Goal: Information Seeking & Learning: Learn about a topic

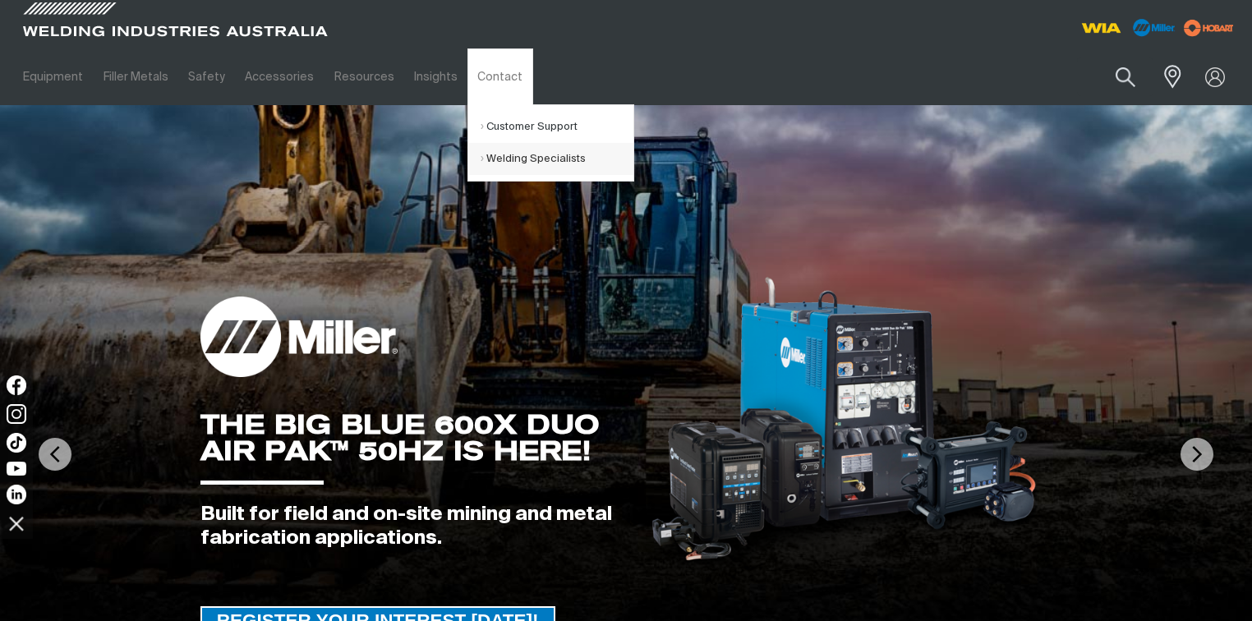
click at [491, 144] on link "Welding Specialists" at bounding box center [557, 159] width 153 height 32
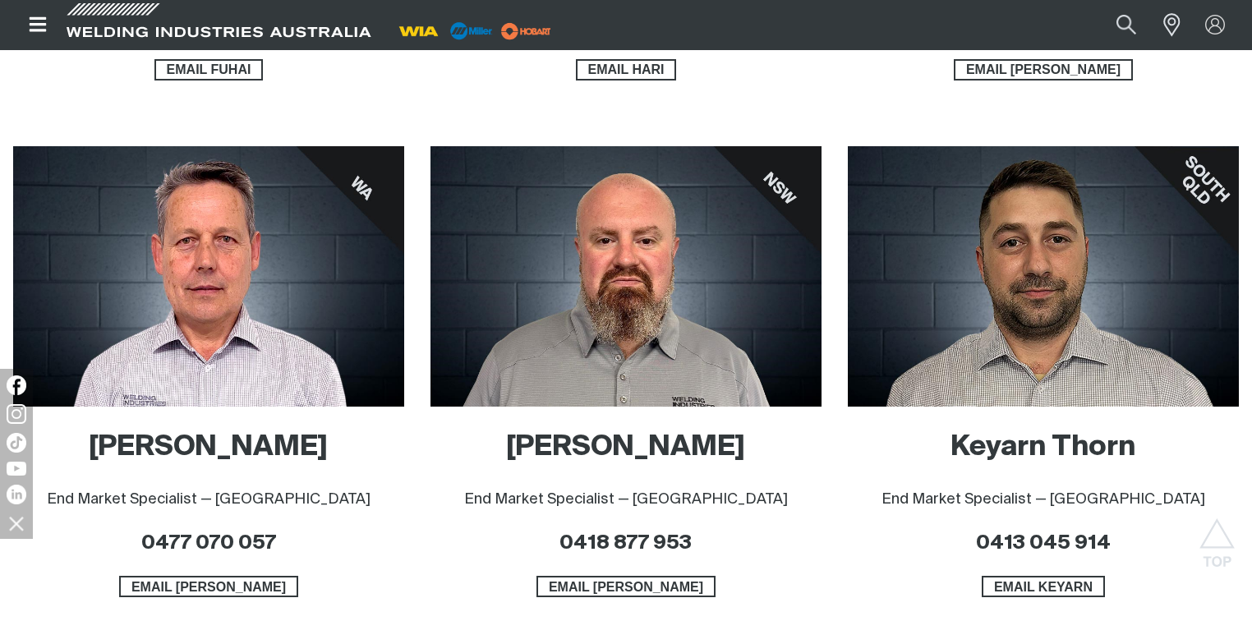
scroll to position [1249, 0]
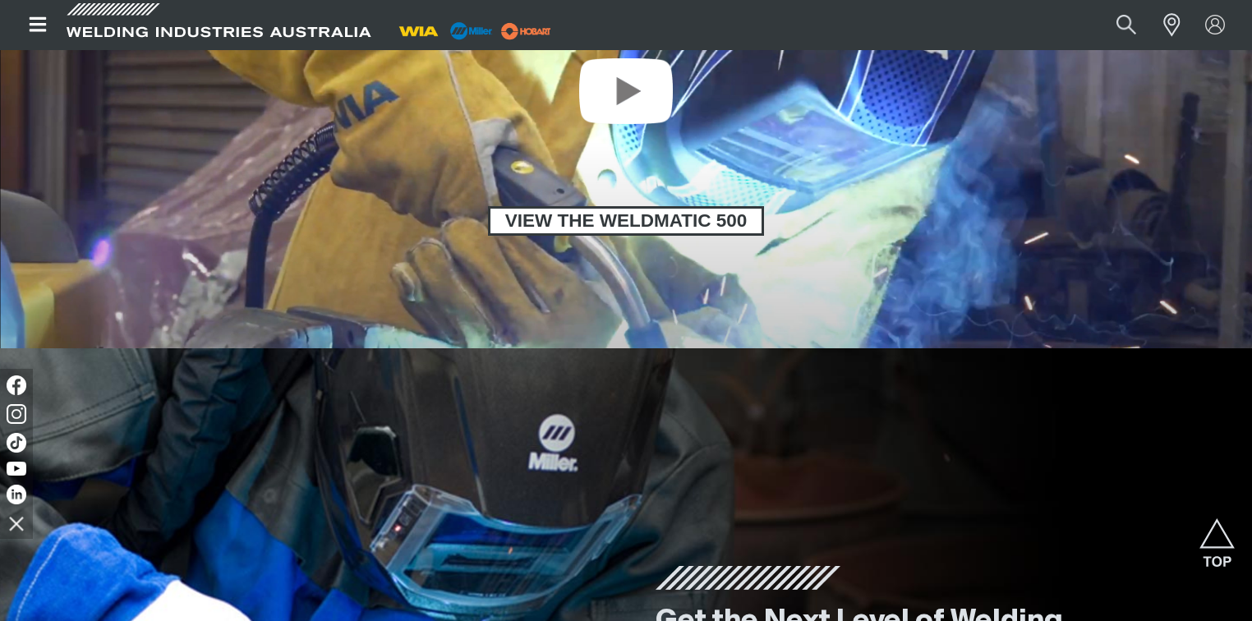
scroll to position [1249, 0]
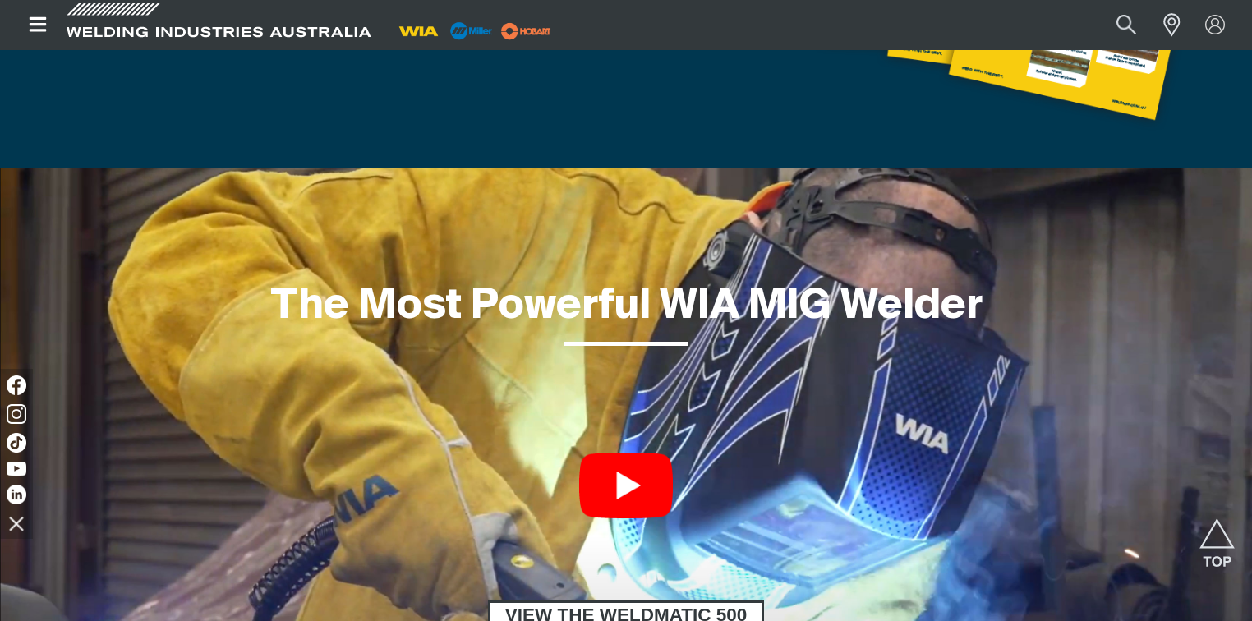
click at [656, 463] on link at bounding box center [626, 486] width 94 height 66
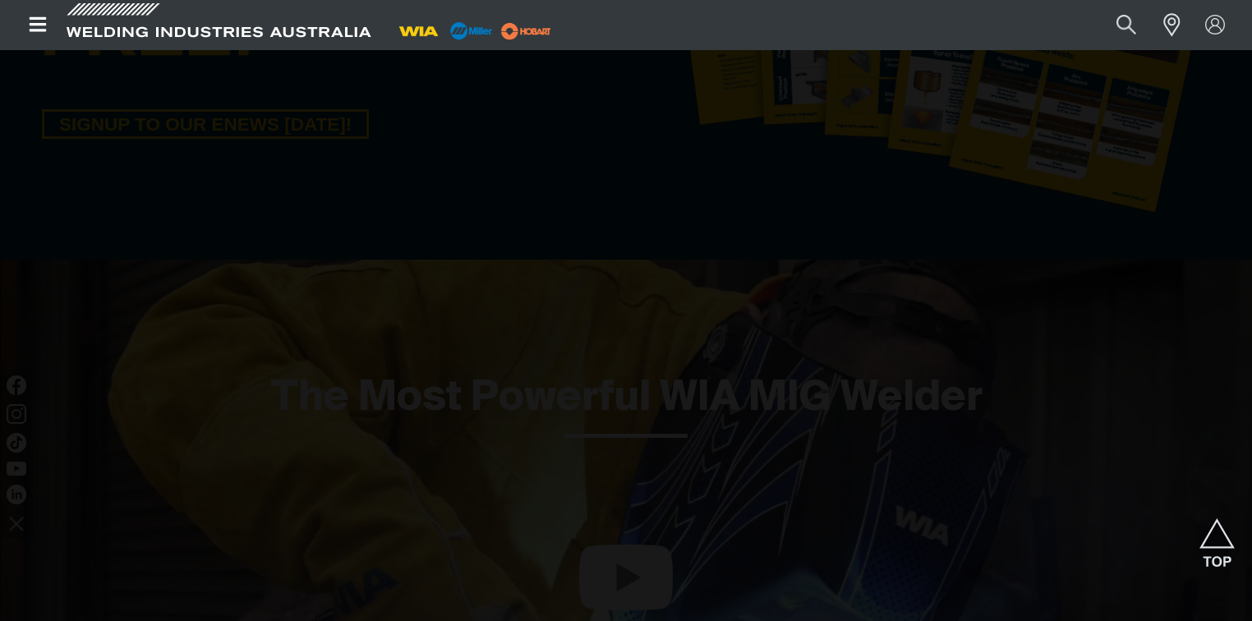
scroll to position [986, 0]
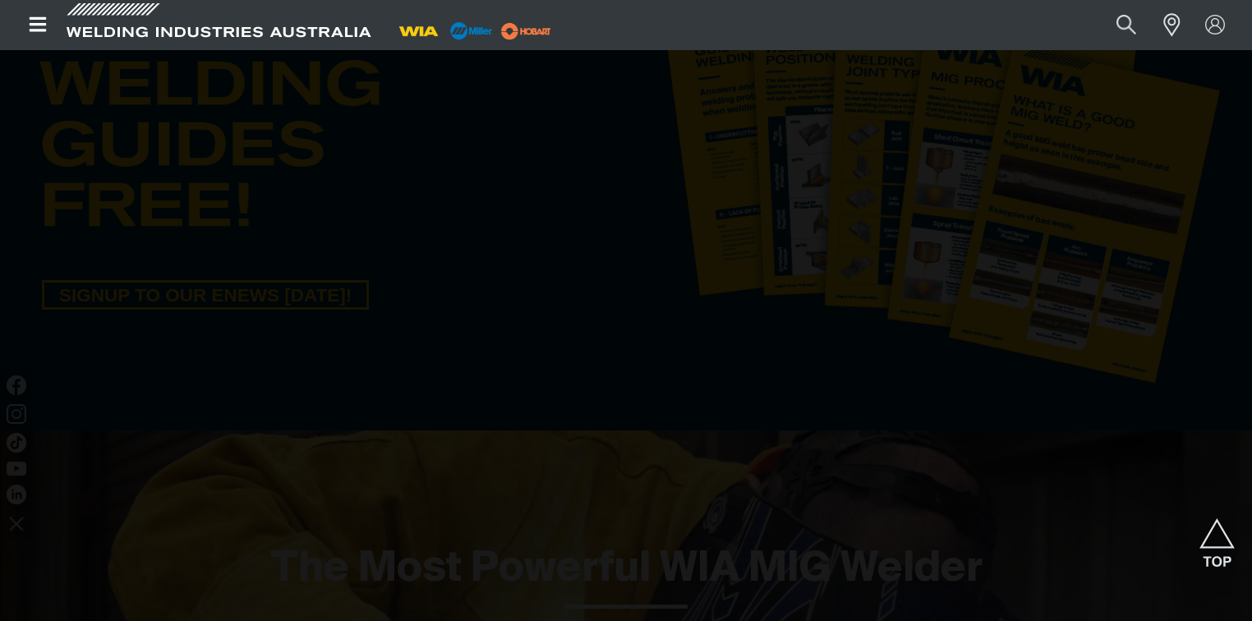
click at [58, 382] on div at bounding box center [626, 310] width 1252 height 621
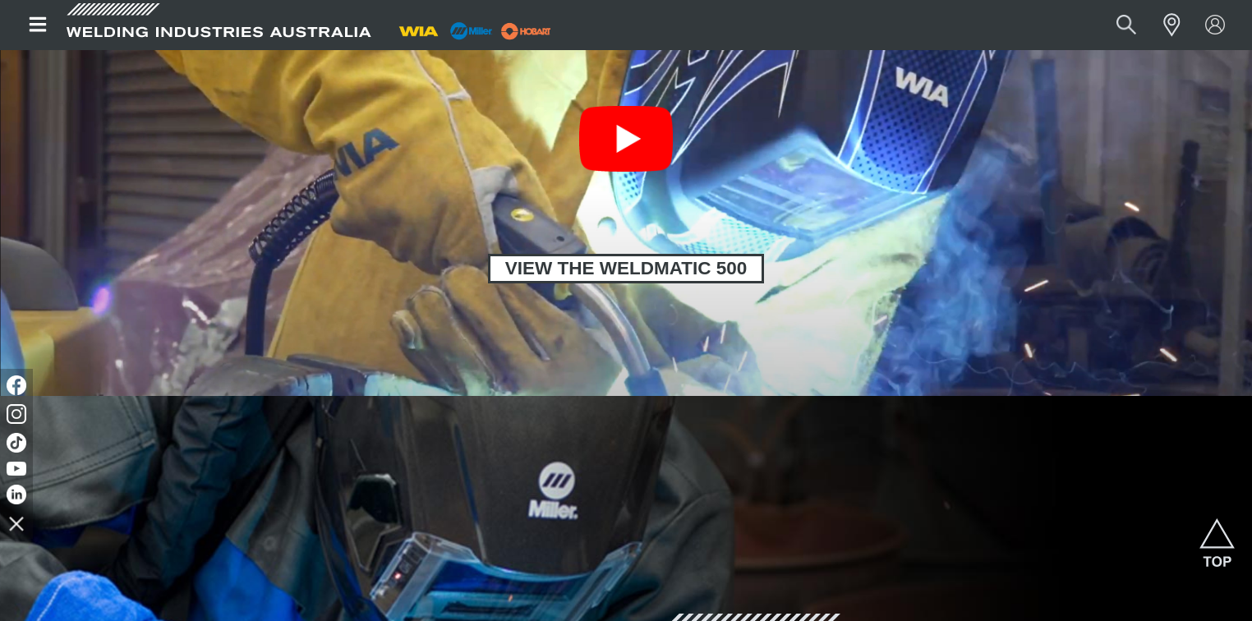
scroll to position [1643, 0]
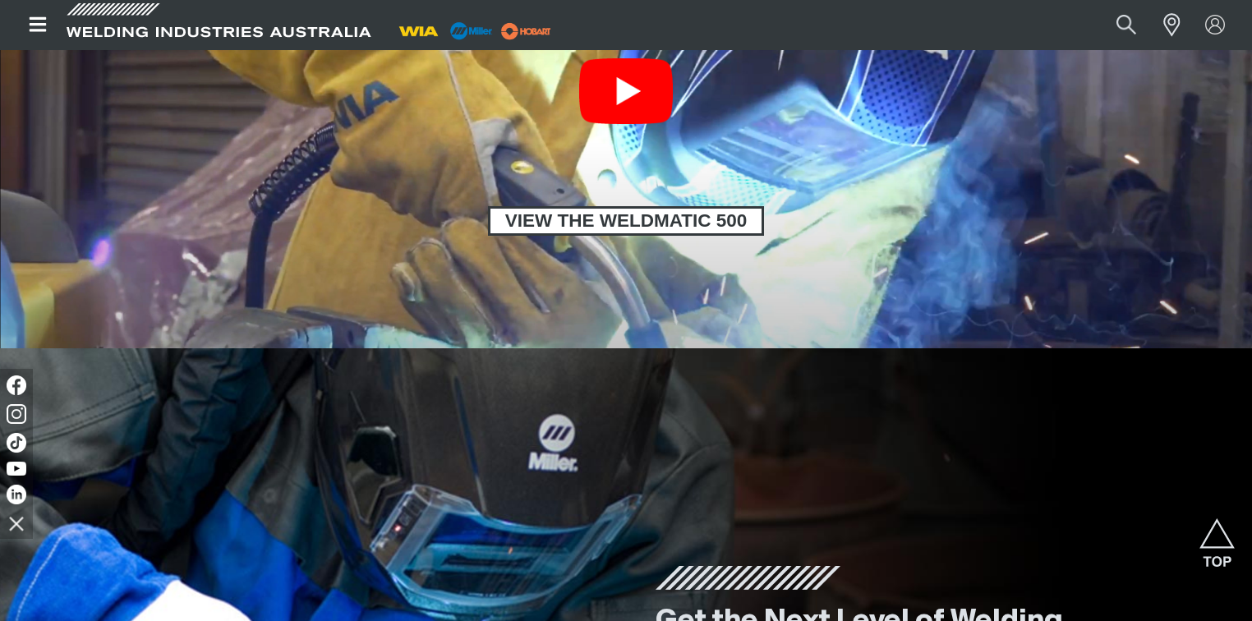
click at [601, 108] on link at bounding box center [626, 91] width 94 height 66
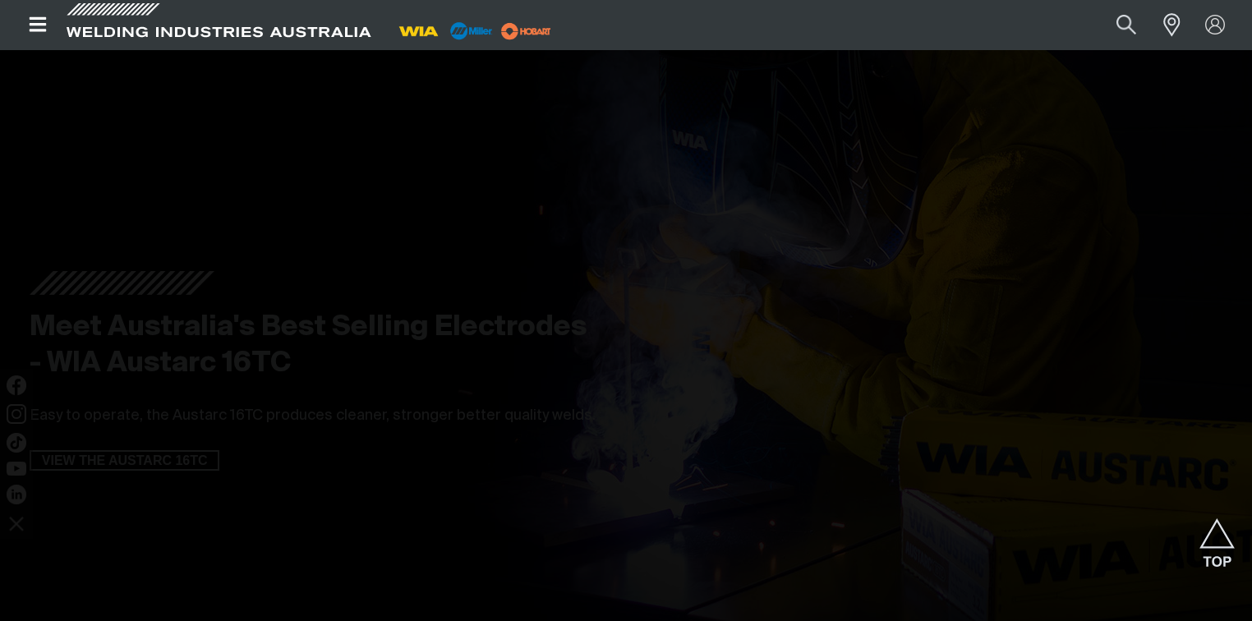
scroll to position [2564, 0]
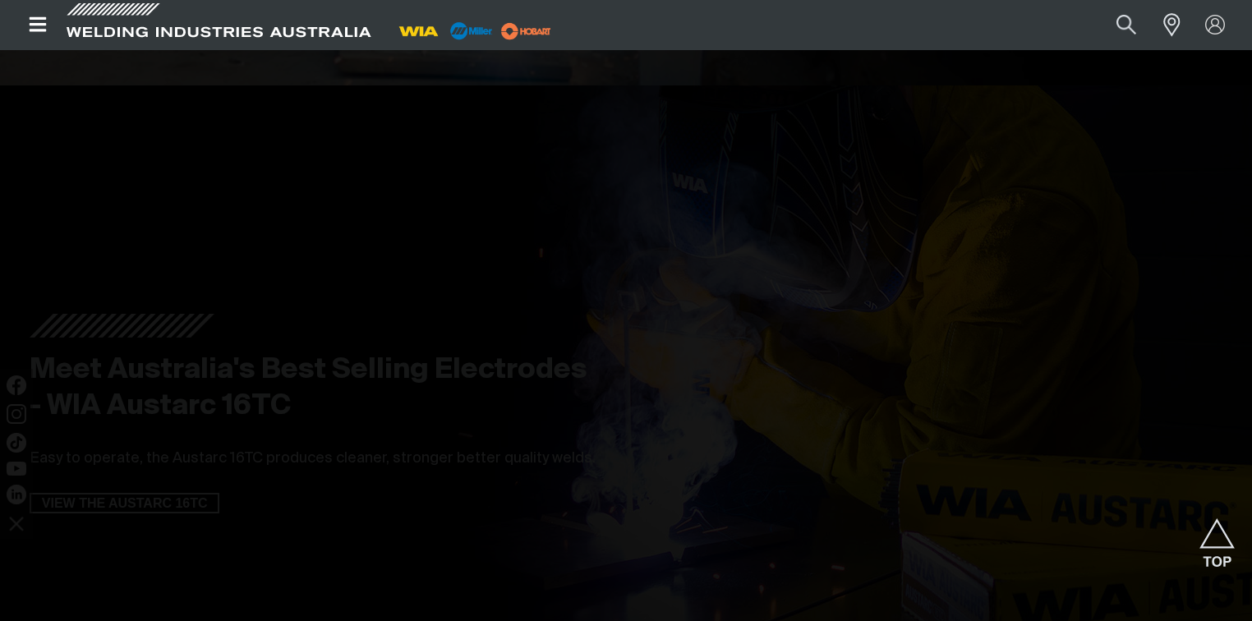
click at [36, 541] on div at bounding box center [626, 310] width 1252 height 621
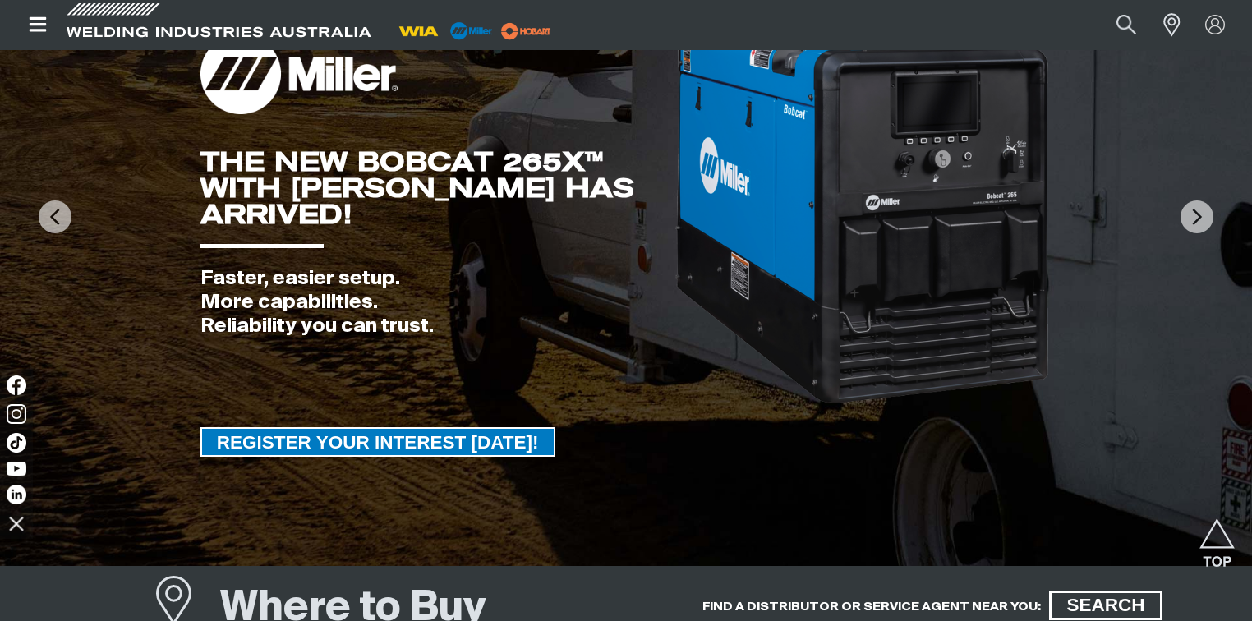
scroll to position [0, 0]
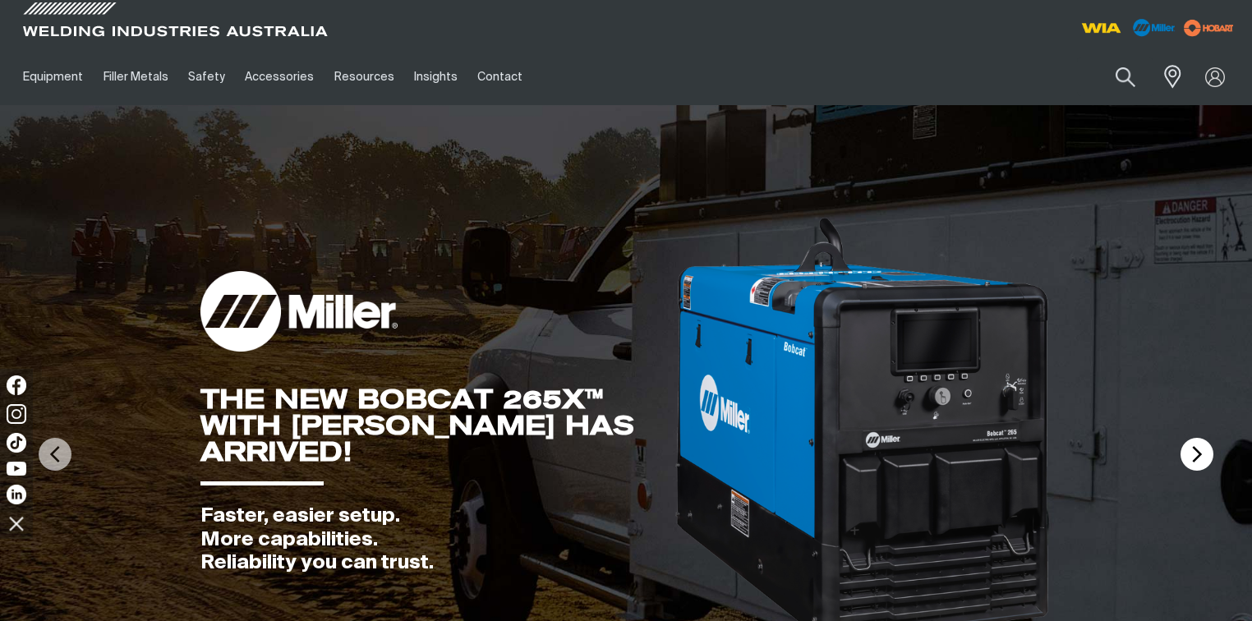
click at [1196, 447] on img at bounding box center [1197, 454] width 33 height 33
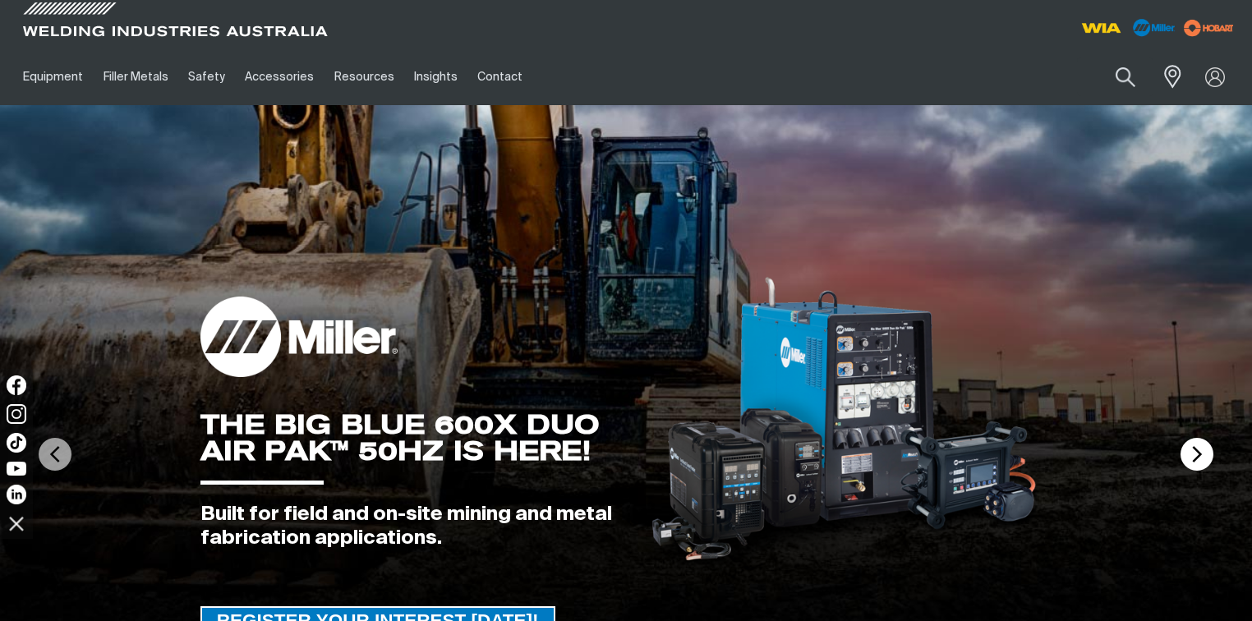
click at [1196, 447] on img at bounding box center [1197, 454] width 33 height 33
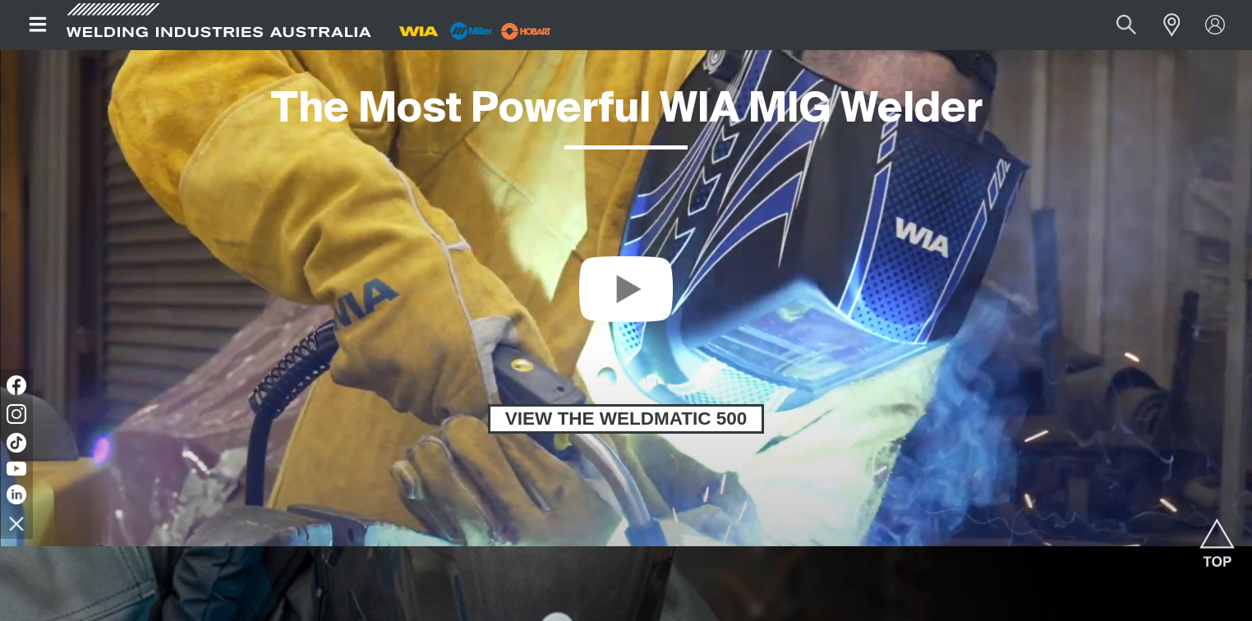
scroll to position [1315, 0]
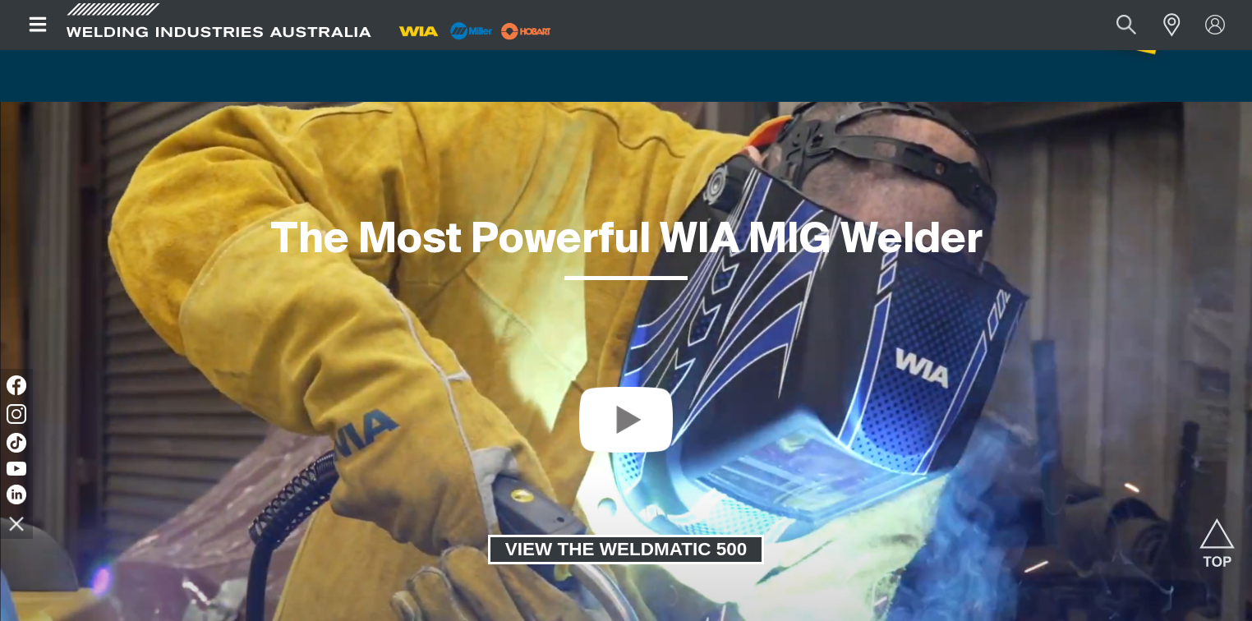
click at [651, 556] on span "VIEW THE WELDMATIC 500" at bounding box center [627, 550] width 272 height 30
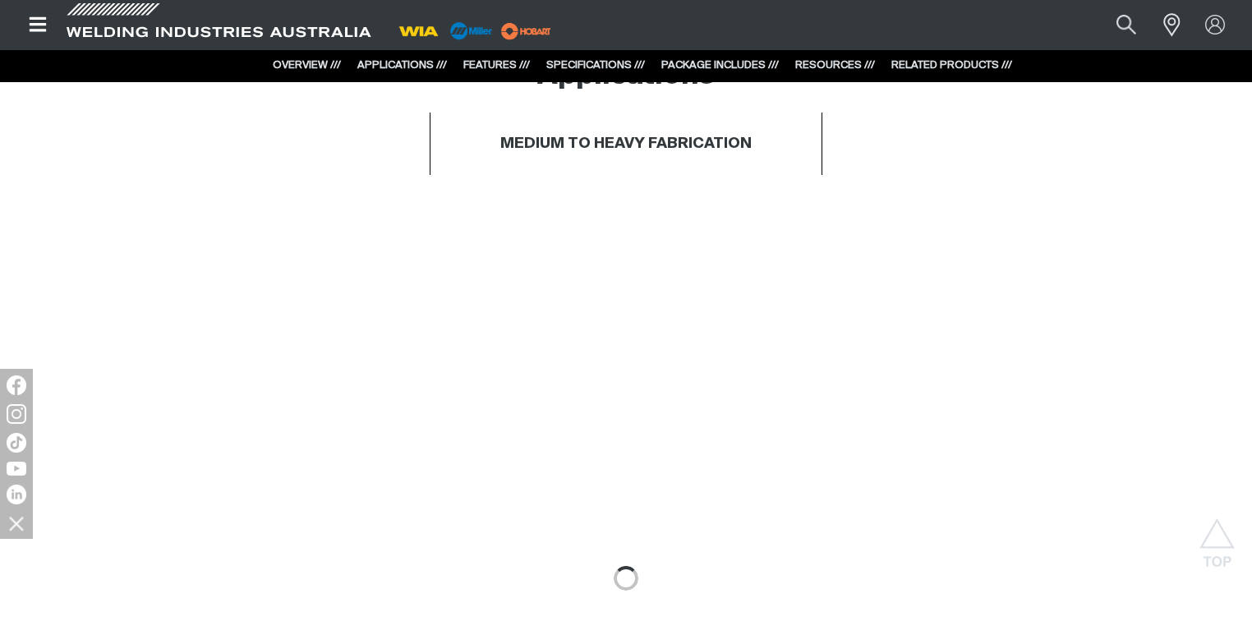
scroll to position [1380, 0]
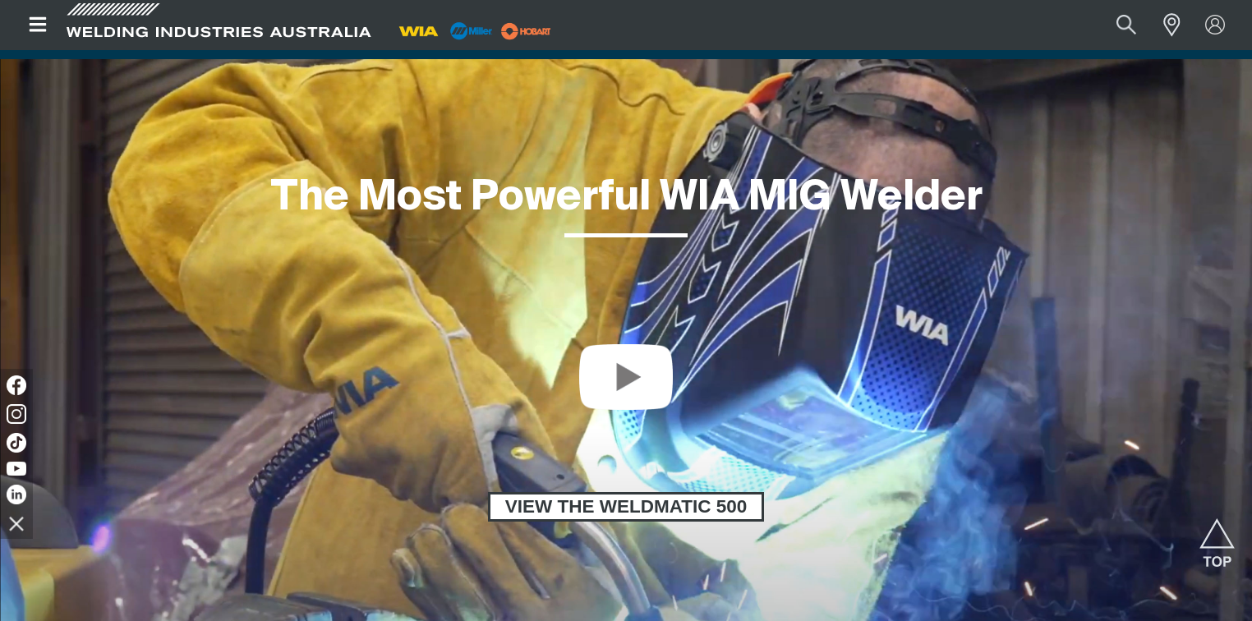
scroll to position [1380, 0]
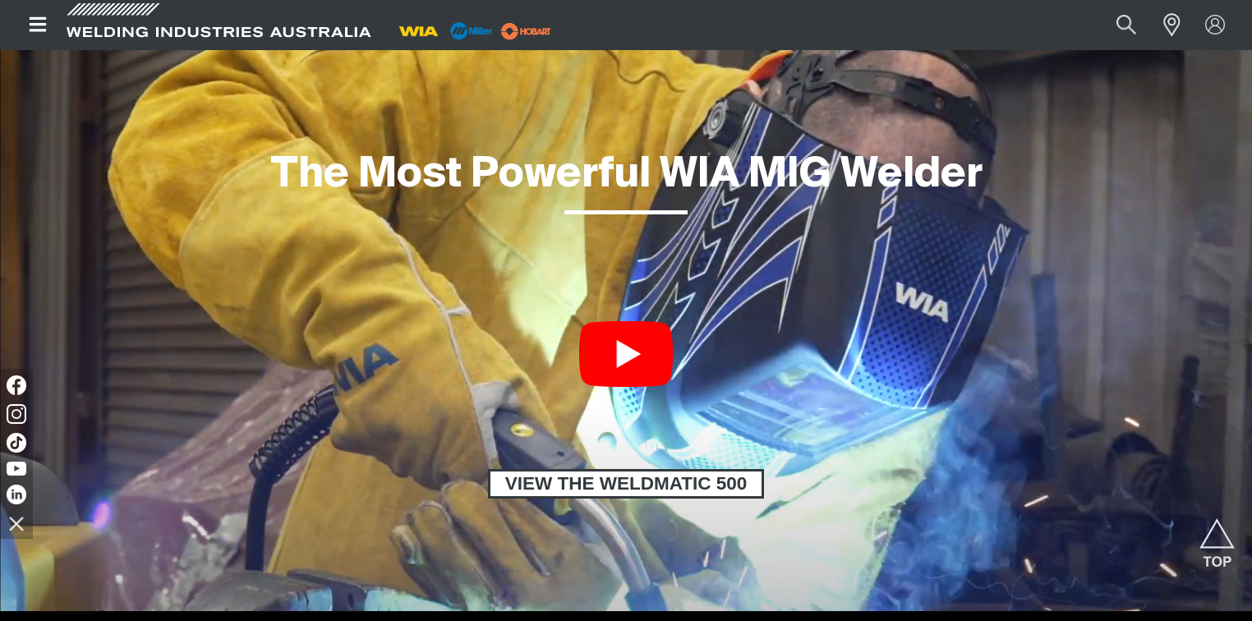
click at [626, 342] on link at bounding box center [626, 354] width 94 height 66
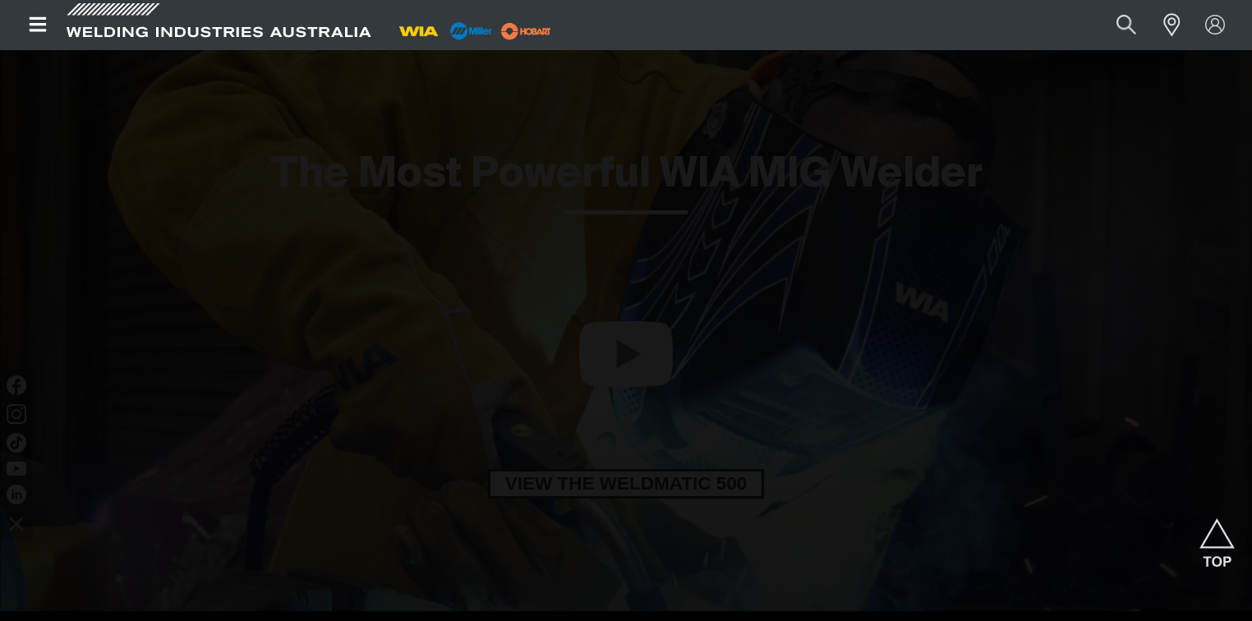
click at [42, 254] on div at bounding box center [626, 310] width 1252 height 621
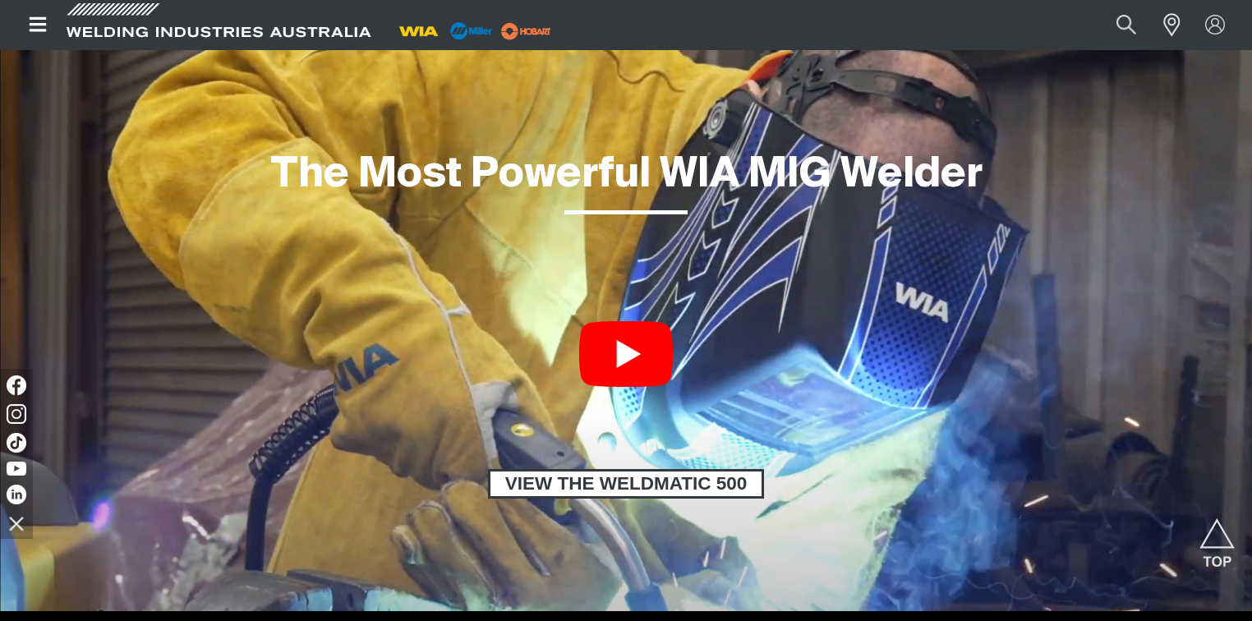
click at [631, 383] on link at bounding box center [626, 354] width 94 height 66
